Goal: Navigation & Orientation: Find specific page/section

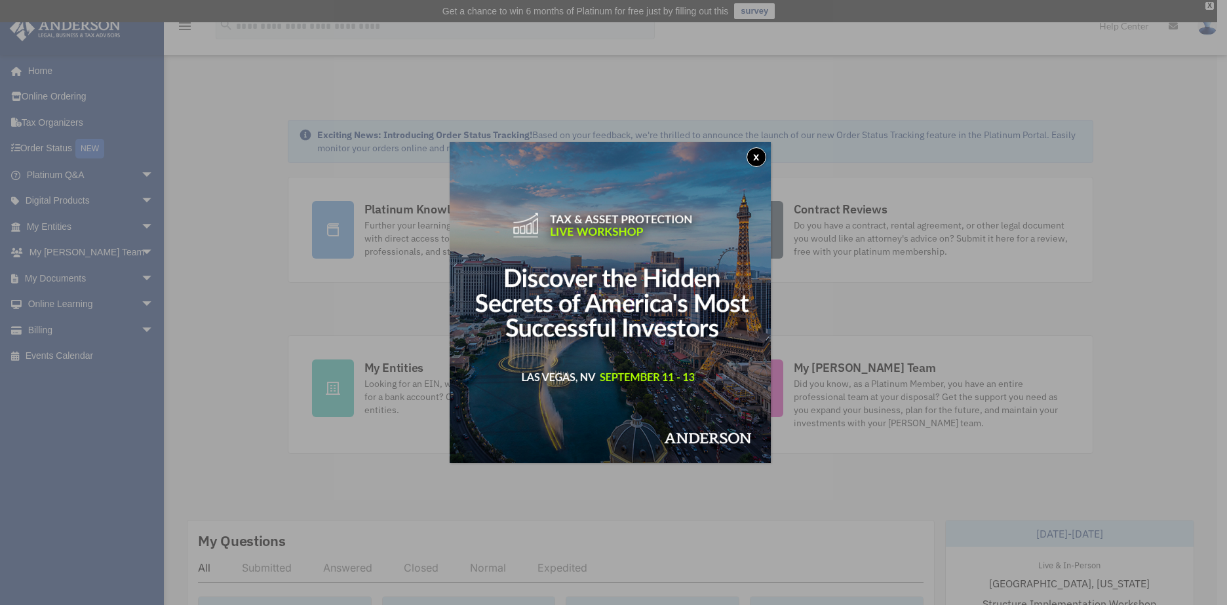
click at [757, 156] on button "x" at bounding box center [756, 157] width 20 height 20
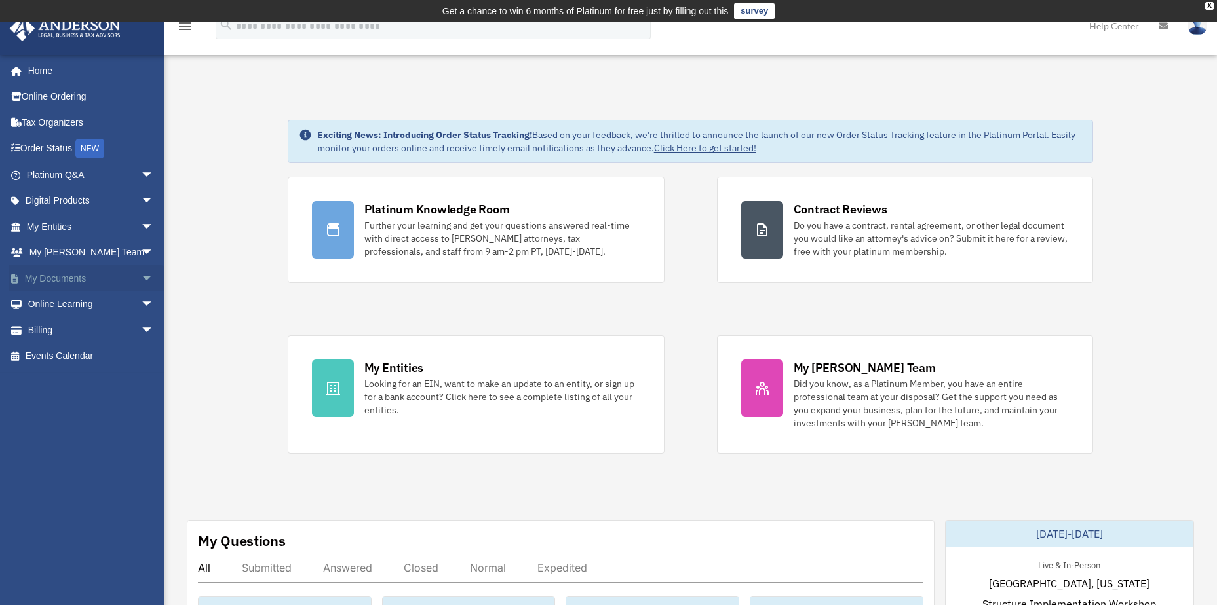
click at [102, 284] on link "My Documents arrow_drop_down" at bounding box center [91, 278] width 164 height 26
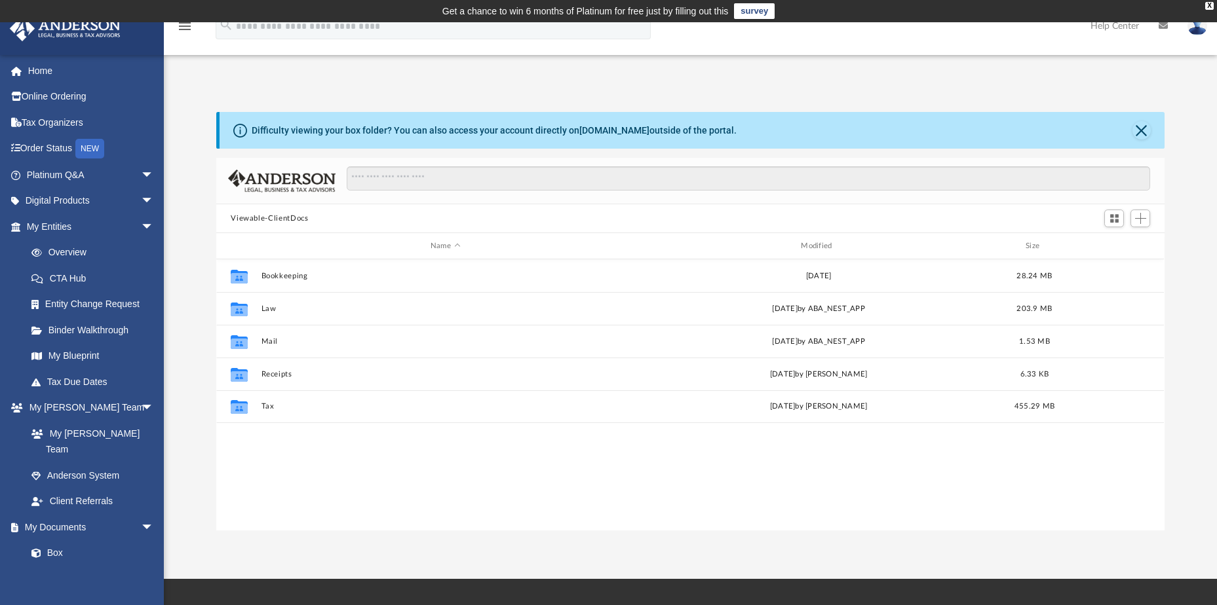
scroll to position [288, 938]
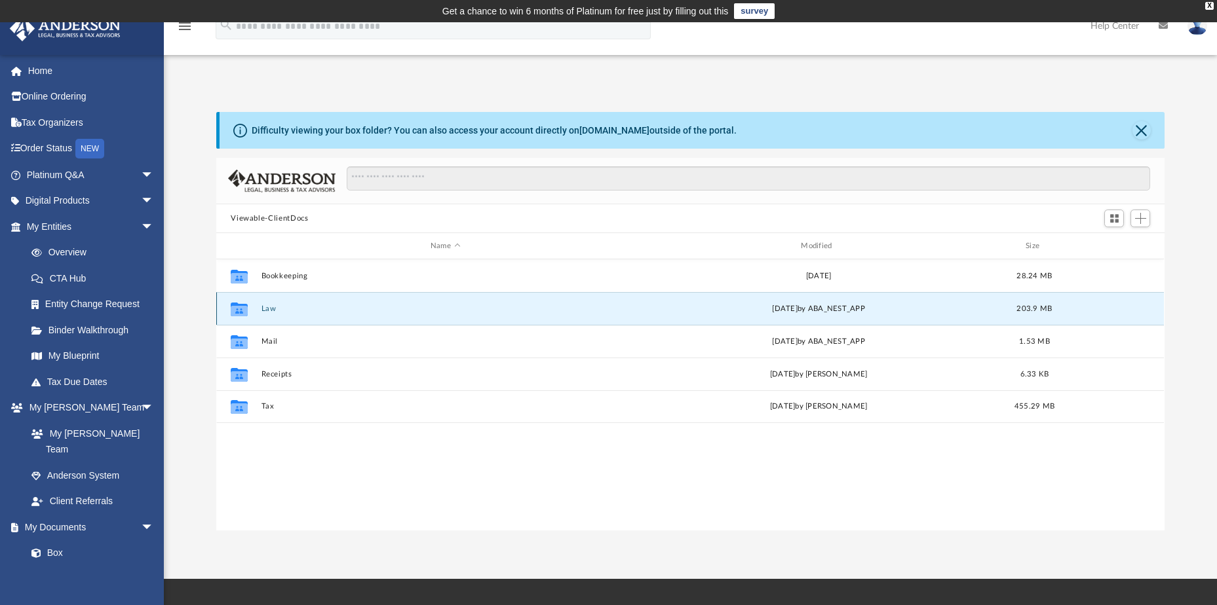
click at [271, 309] on button "Law" at bounding box center [445, 309] width 368 height 9
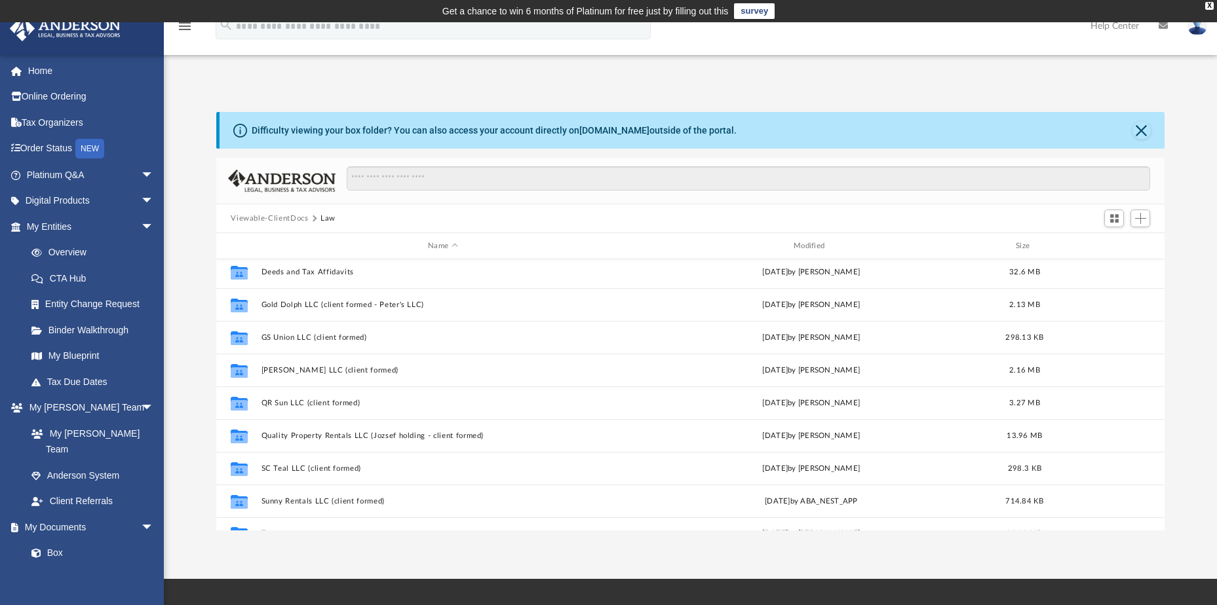
scroll to position [187, 0]
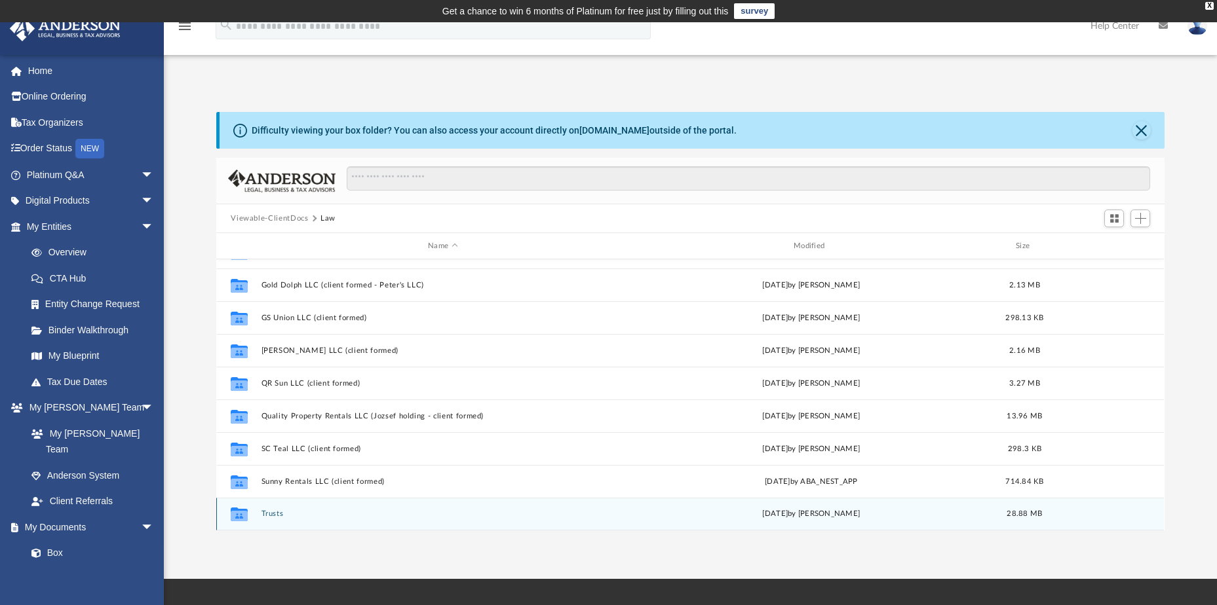
click at [269, 514] on button "Trusts" at bounding box center [442, 514] width 363 height 9
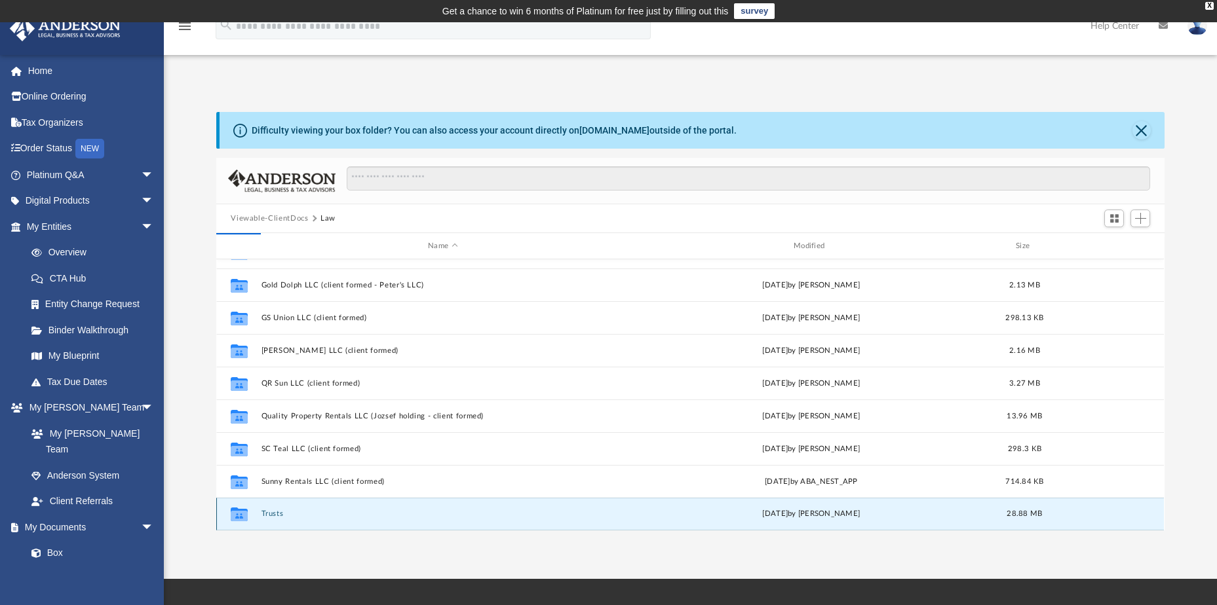
scroll to position [0, 0]
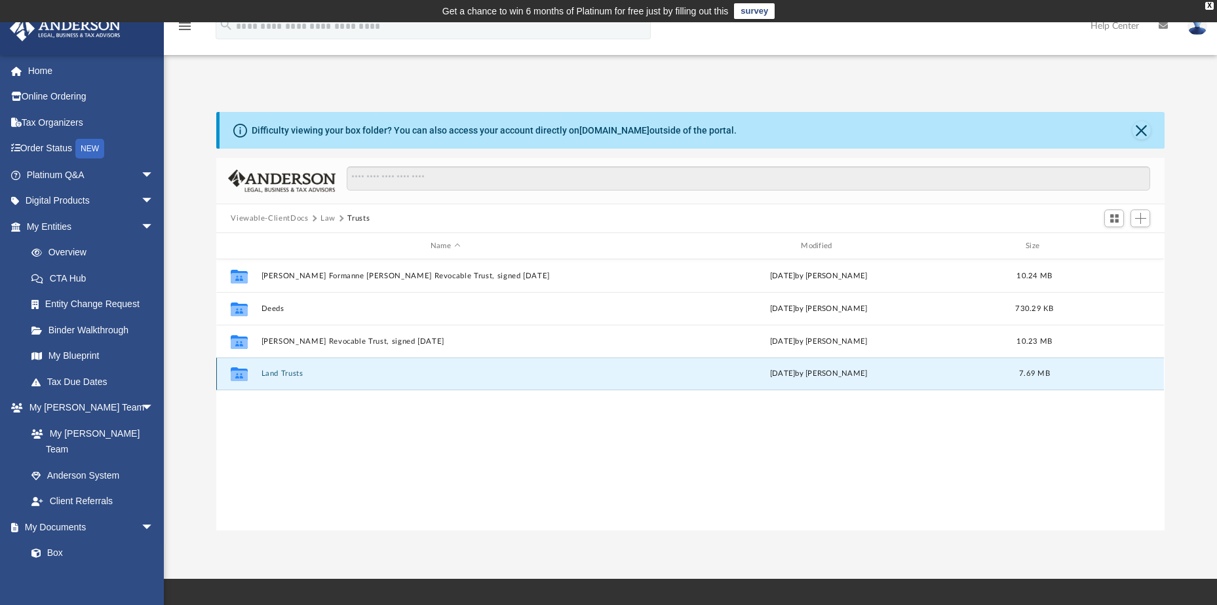
click at [284, 375] on button "Land Trusts" at bounding box center [445, 374] width 368 height 9
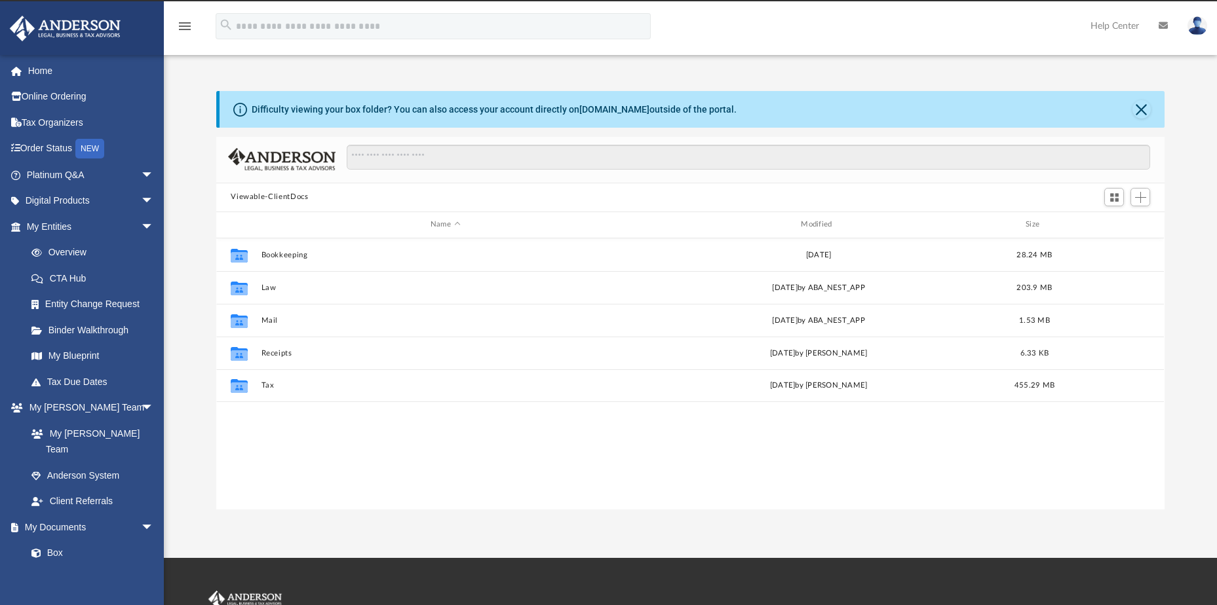
scroll to position [288, 938]
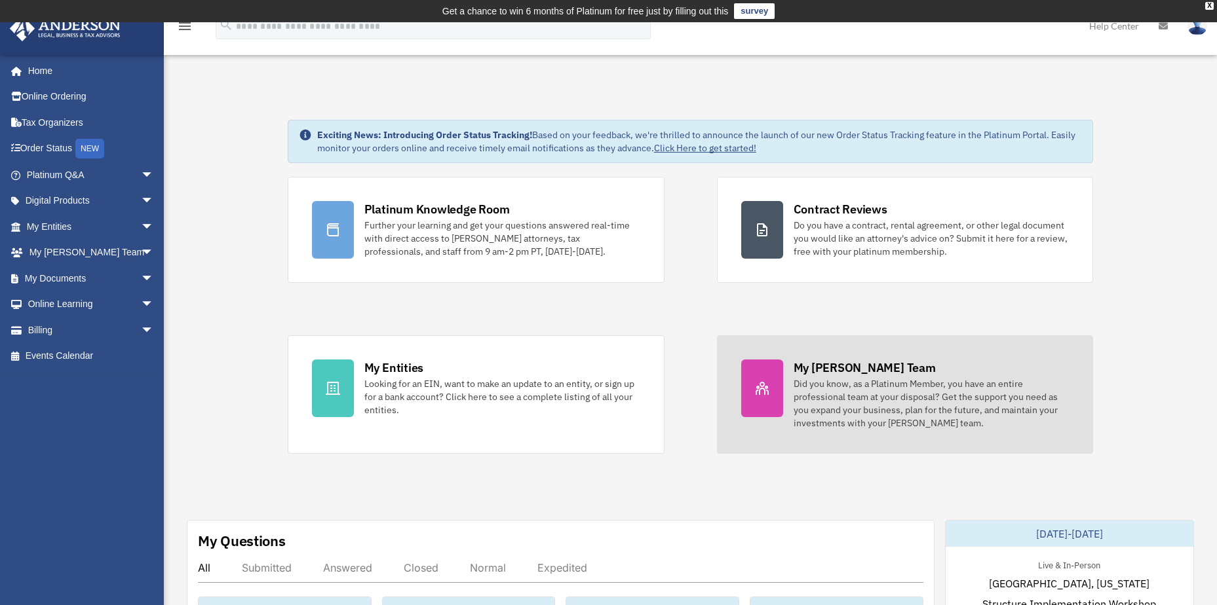
click at [834, 410] on div "Did you know, as a Platinum Member, you have an entire professional team at you…" at bounding box center [931, 403] width 276 height 52
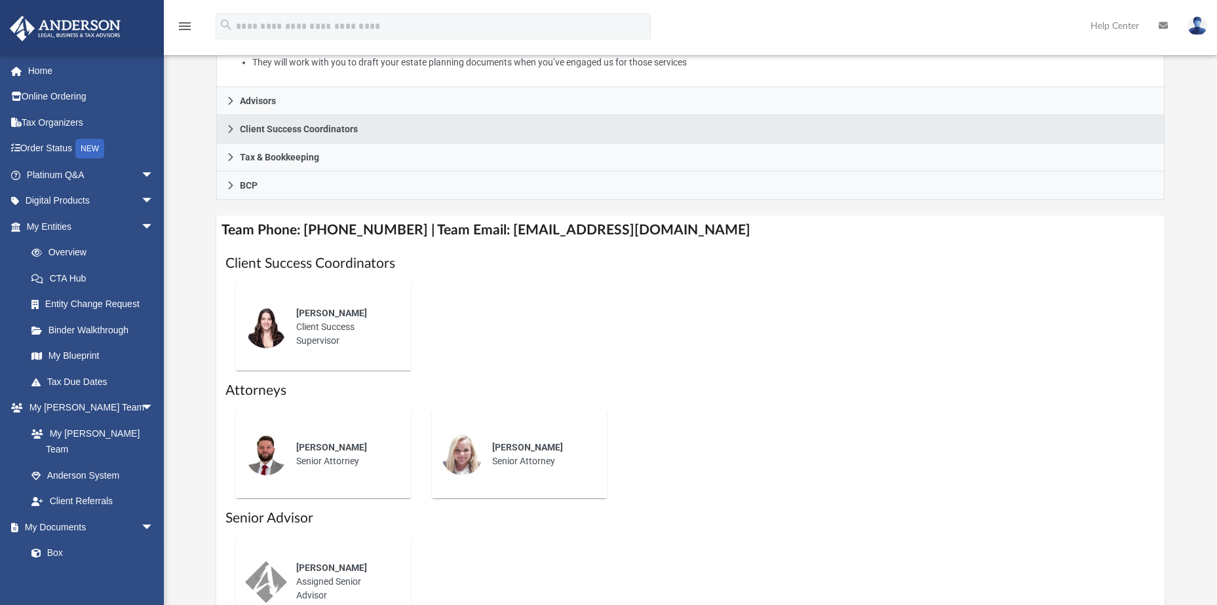
scroll to position [393, 0]
